Goal: Transaction & Acquisition: Book appointment/travel/reservation

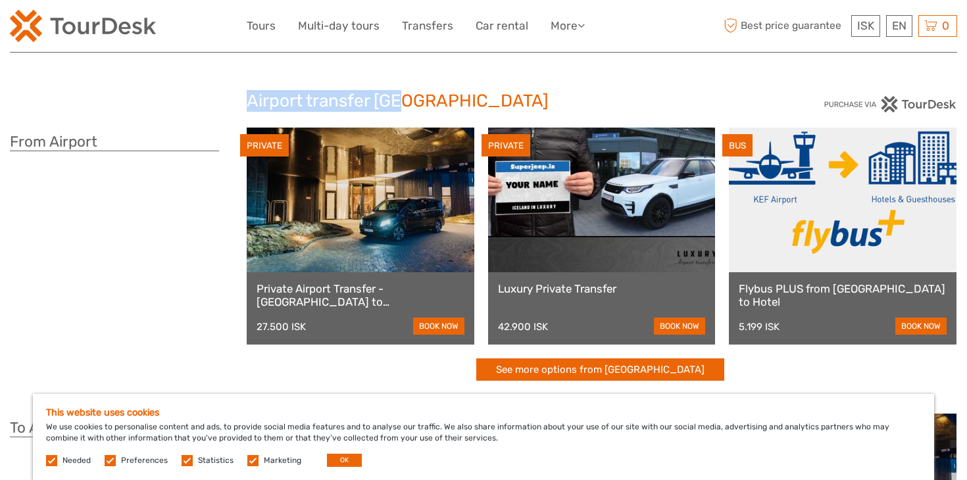
drag, startPoint x: 248, startPoint y: 97, endPoint x: 407, endPoint y: 101, distance: 158.6
click at [407, 101] on h2 "Airport transfer [GEOGRAPHIC_DATA]" at bounding box center [484, 101] width 474 height 21
click at [221, 215] on div "From Airport" at bounding box center [128, 261] width 237 height 267
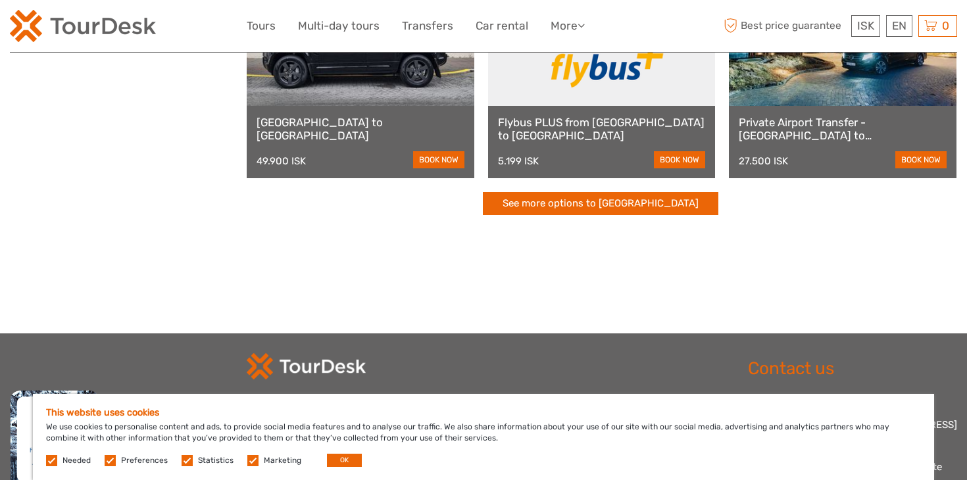
scroll to position [578, 0]
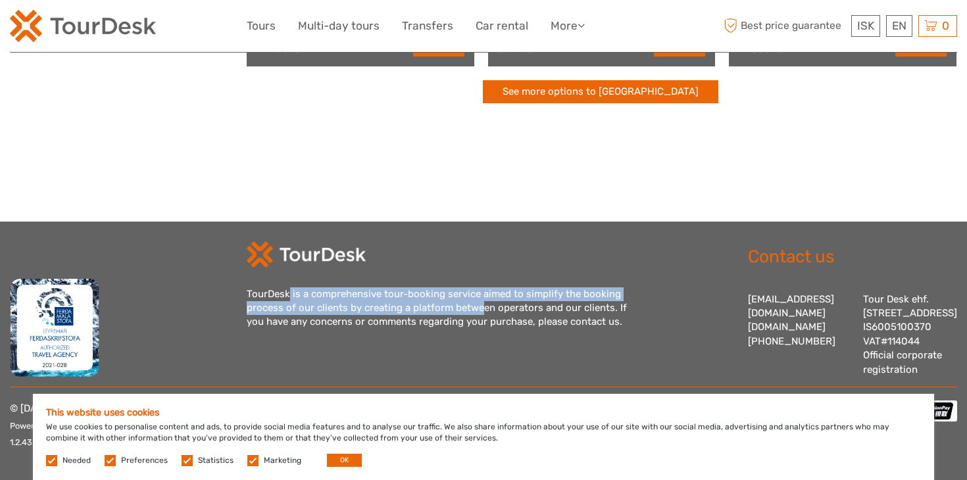
drag, startPoint x: 251, startPoint y: 282, endPoint x: 448, endPoint y: 293, distance: 197.1
click at [447, 293] on div "TourDesk is a comprehensive tour-booking service aimed to simplify the booking …" at bounding box center [444, 309] width 395 height 42
click at [367, 301] on div "TourDesk is a comprehensive tour-booking service aimed to simplify the booking …" at bounding box center [444, 309] width 395 height 42
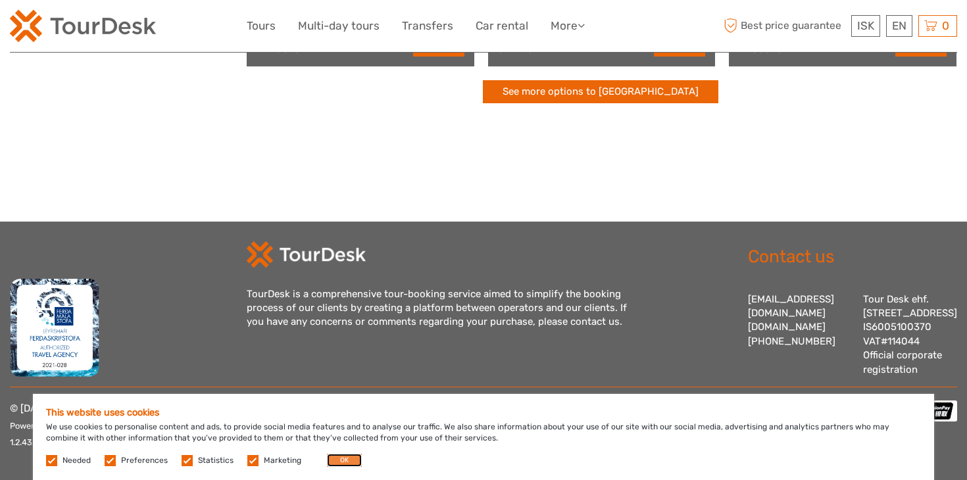
click at [340, 455] on button "OK" at bounding box center [344, 460] width 35 height 13
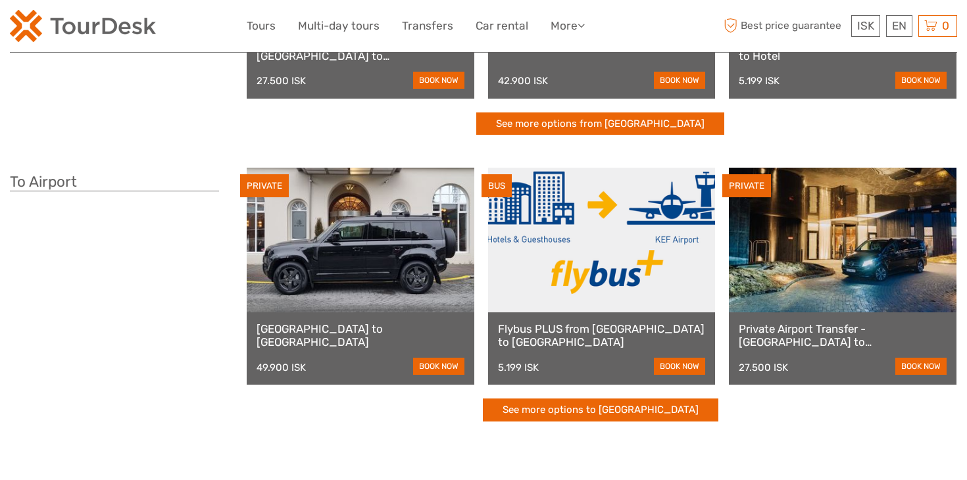
scroll to position [0, 0]
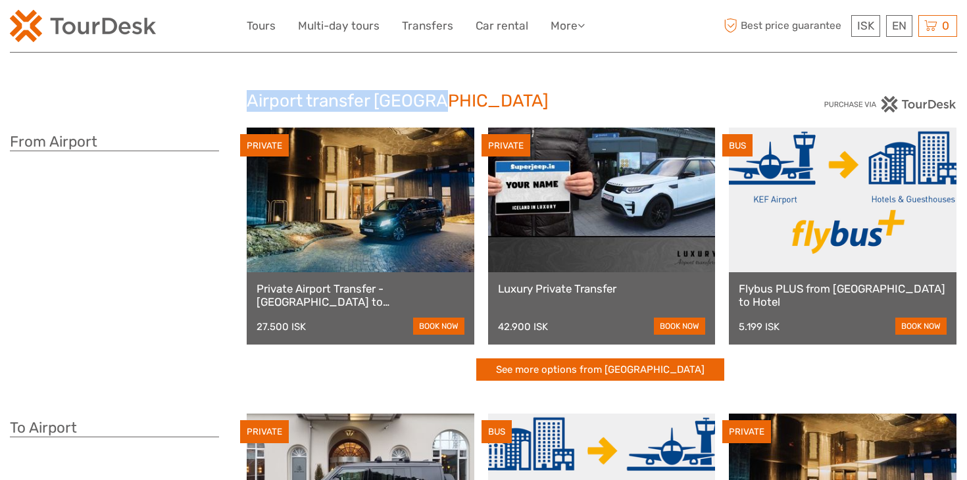
drag, startPoint x: 432, startPoint y: 93, endPoint x: 250, endPoint y: 82, distance: 182.6
click at [250, 82] on div "Airport transfer [GEOGRAPHIC_DATA] From [GEOGRAPHIC_DATA] PRIVATE Private Airpo…" at bounding box center [484, 393] width 948 height 786
click at [426, 76] on div "Airport transfer [GEOGRAPHIC_DATA] From [GEOGRAPHIC_DATA] PRIVATE Private Airpo…" at bounding box center [484, 393] width 948 height 786
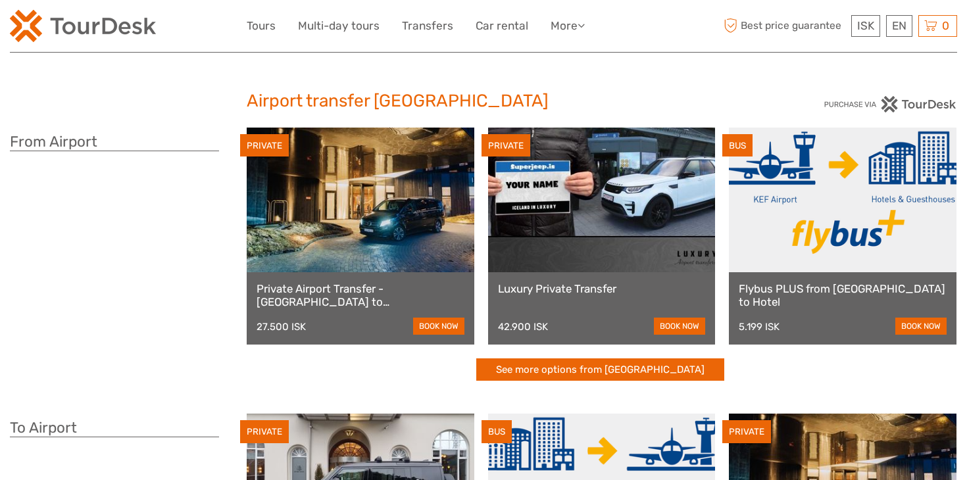
click at [196, 249] on div "From Airport" at bounding box center [128, 261] width 237 height 267
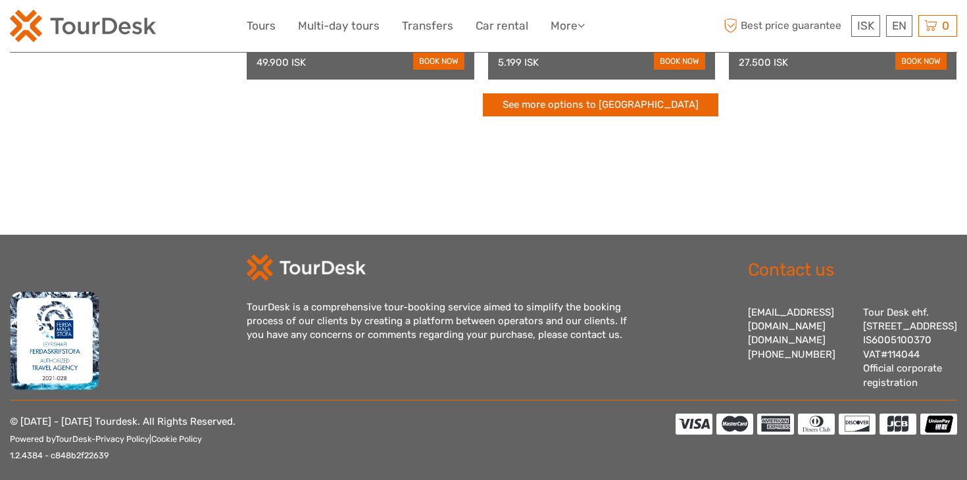
scroll to position [578, 0]
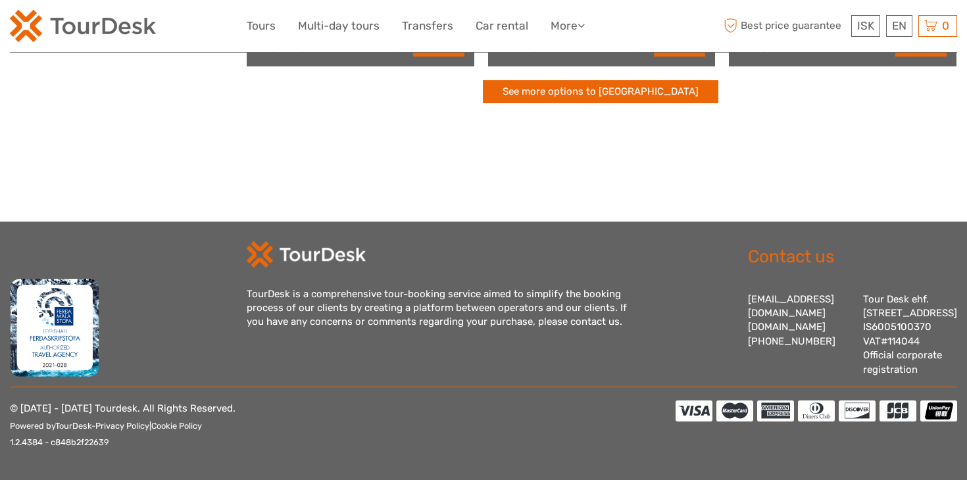
drag, startPoint x: 616, startPoint y: 304, endPoint x: 366, endPoint y: 284, distance: 250.8
click at [408, 288] on div "TourDesk is a comprehensive tour-booking service aimed to simplify the booking …" at bounding box center [444, 309] width 395 height 42
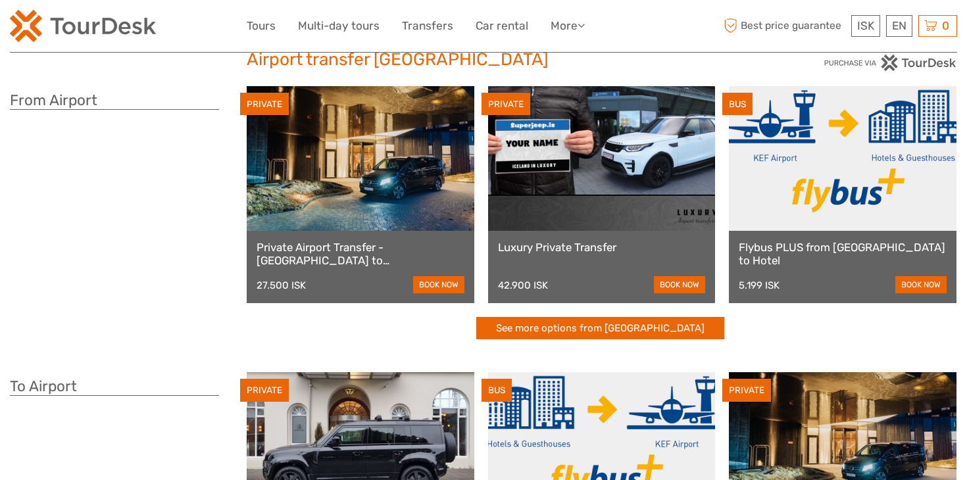
scroll to position [0, 0]
